Goal: Check status

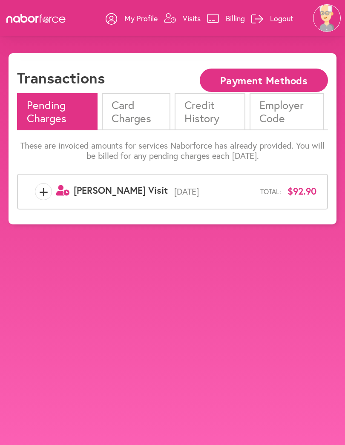
click at [140, 102] on li "Card Charges" at bounding box center [136, 111] width 69 height 37
click at [293, 363] on body "close [PERSON_NAME] [PERSON_NAME] My Profile Visits Billing Logout Transactions…" at bounding box center [172, 275] width 345 height 445
click at [261, 193] on span "Total:" at bounding box center [270, 191] width 21 height 8
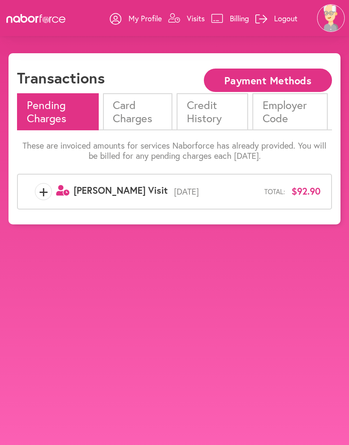
click at [189, 192] on span "[DATE]" at bounding box center [216, 191] width 97 height 10
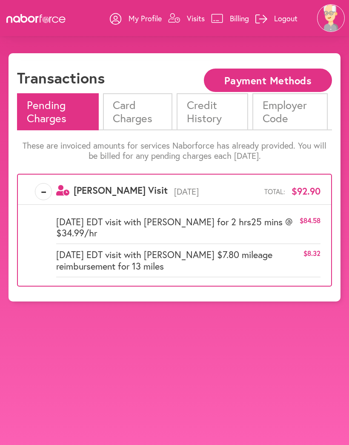
click at [322, 351] on body "close Ferdinand Levy Mimi Levy My Profile Visits Billing Logout Transactions Pa…" at bounding box center [174, 275] width 349 height 445
